Goal: Entertainment & Leisure: Consume media (video, audio)

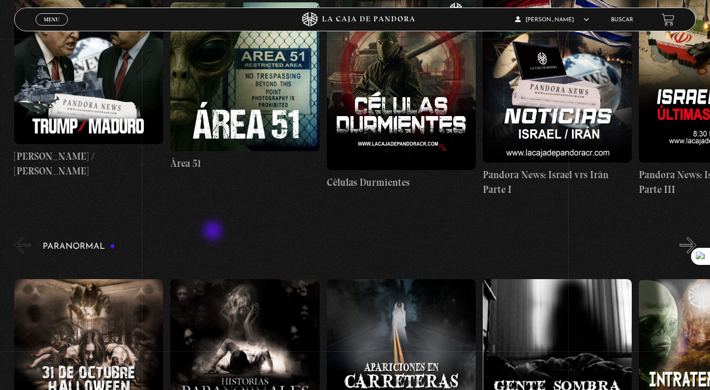
scroll to position [831, 0]
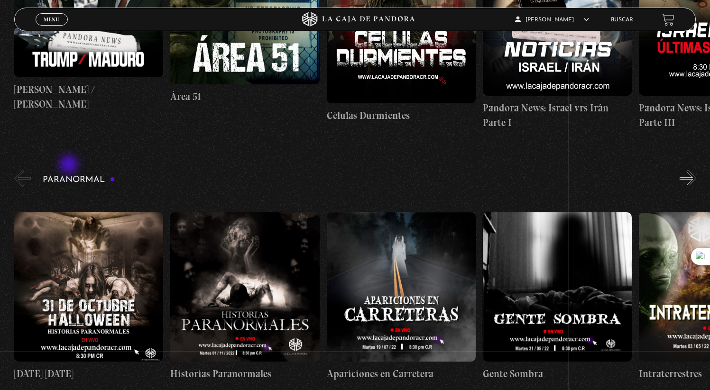
click at [70, 175] on h3 "Paranormal" at bounding box center [79, 179] width 73 height 9
click at [691, 170] on button "»" at bounding box center [687, 178] width 17 height 17
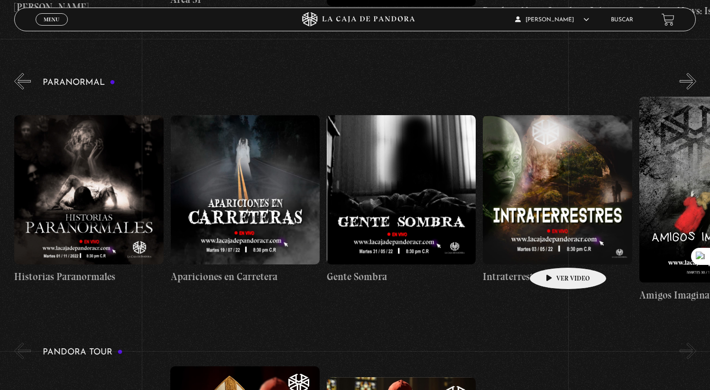
scroll to position [928, 0]
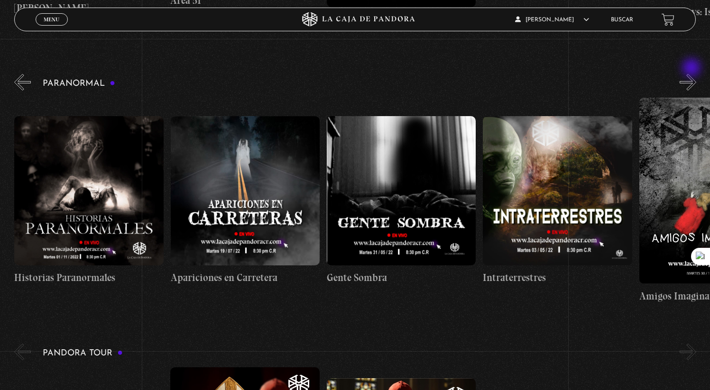
click at [693, 74] on button "»" at bounding box center [687, 82] width 17 height 17
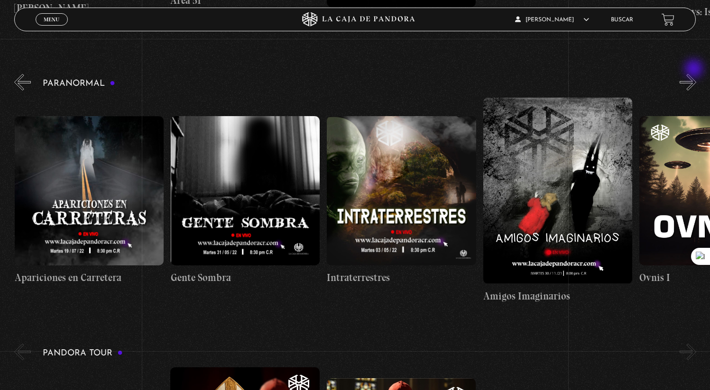
scroll to position [0, 312]
click at [690, 75] on button "»" at bounding box center [687, 82] width 17 height 17
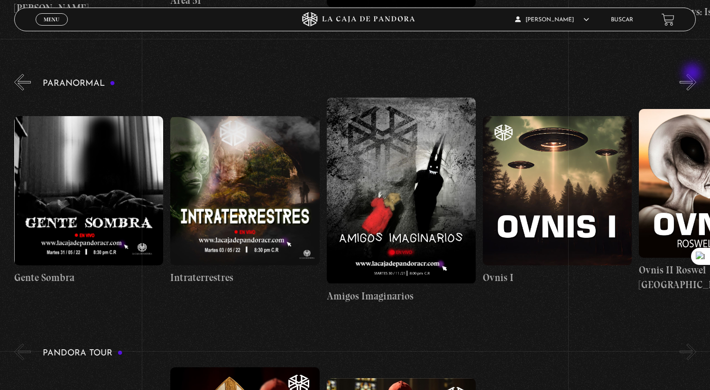
click at [693, 74] on button "»" at bounding box center [687, 82] width 17 height 17
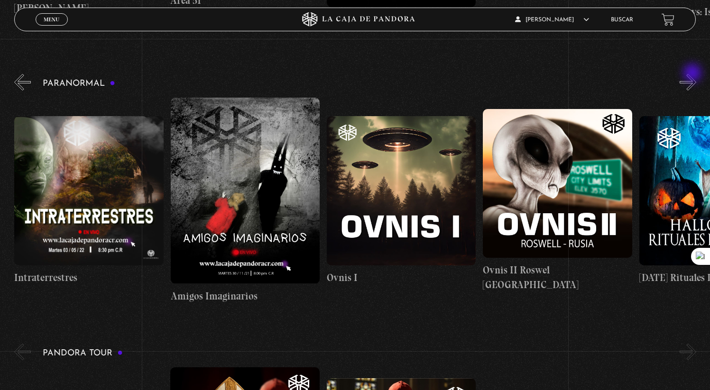
click at [693, 74] on button "»" at bounding box center [687, 82] width 17 height 17
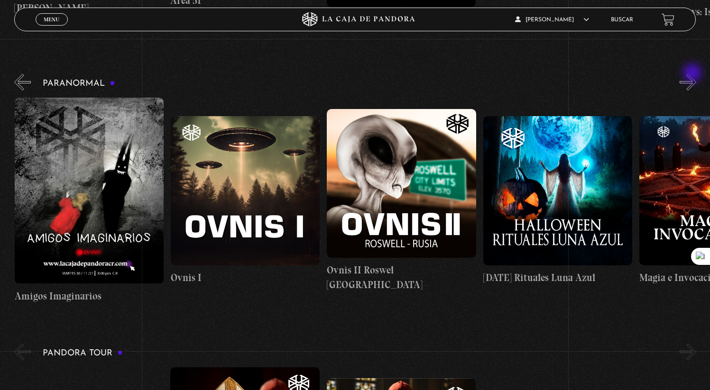
click at [693, 74] on button "»" at bounding box center [687, 82] width 17 height 17
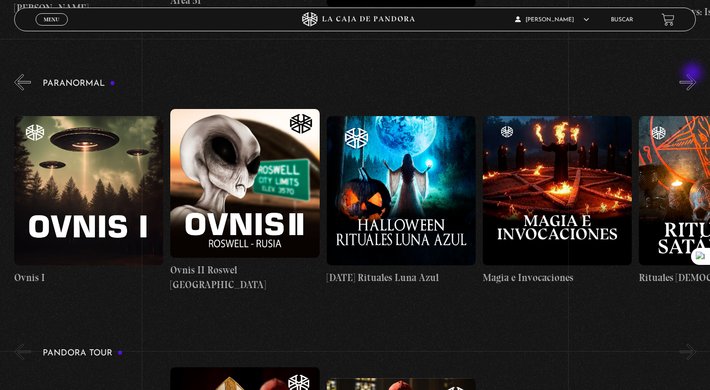
click at [693, 74] on button "»" at bounding box center [687, 82] width 17 height 17
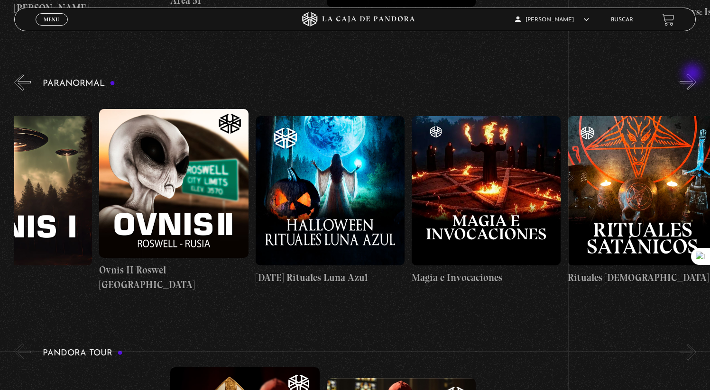
scroll to position [0, 1014]
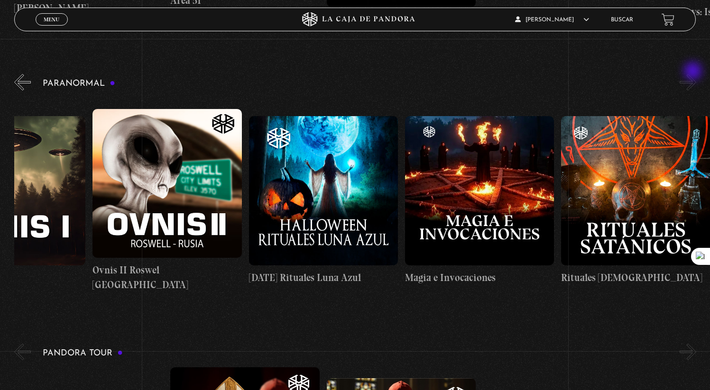
click at [693, 74] on button "»" at bounding box center [687, 82] width 17 height 17
click at [696, 74] on button "»" at bounding box center [687, 82] width 17 height 17
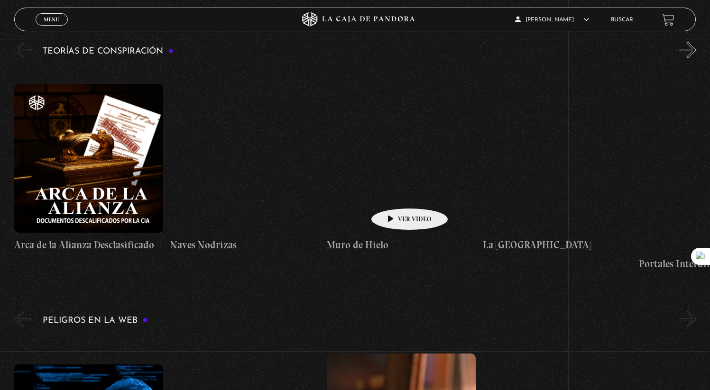
scroll to position [2015, 0]
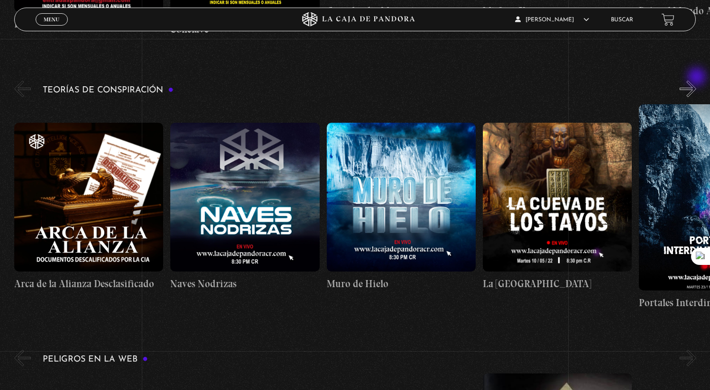
click at [696, 81] on button "»" at bounding box center [687, 89] width 17 height 17
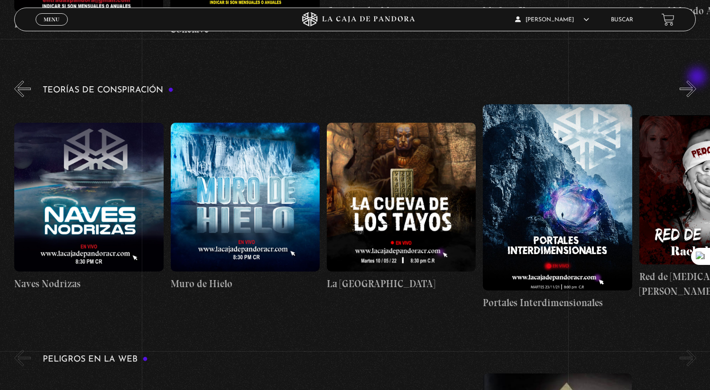
scroll to position [0, 156]
click at [693, 81] on button "»" at bounding box center [687, 89] width 17 height 17
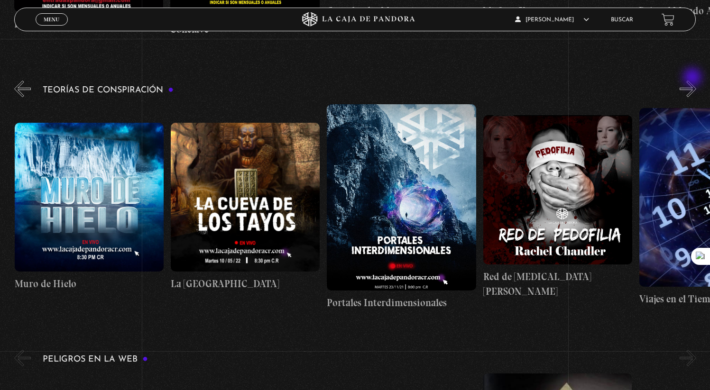
click at [693, 81] on button "»" at bounding box center [687, 89] width 17 height 17
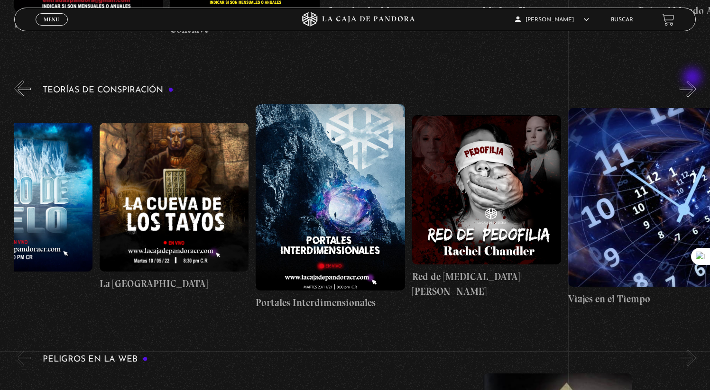
scroll to position [0, 390]
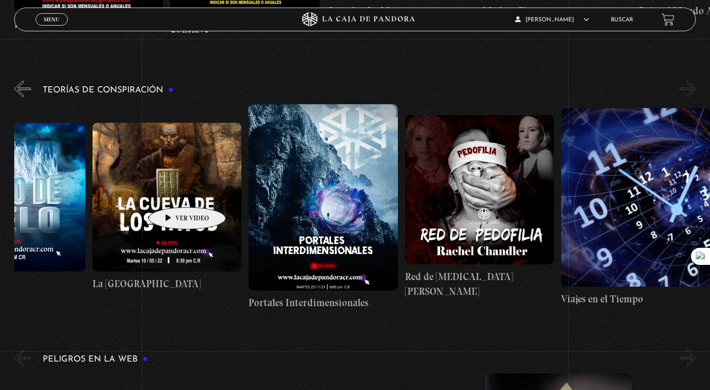
click at [172, 193] on figure at bounding box center [166, 197] width 149 height 149
